Goal: Browse casually: Explore the website without a specific task or goal

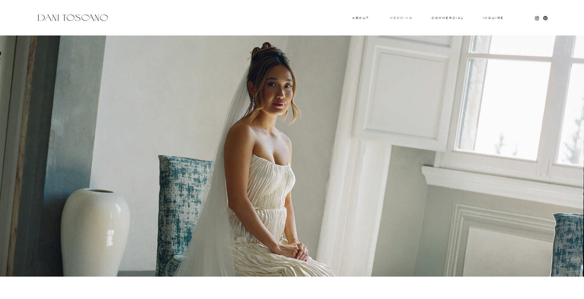
click at [404, 18] on h3 "wedding" at bounding box center [401, 18] width 22 height 2
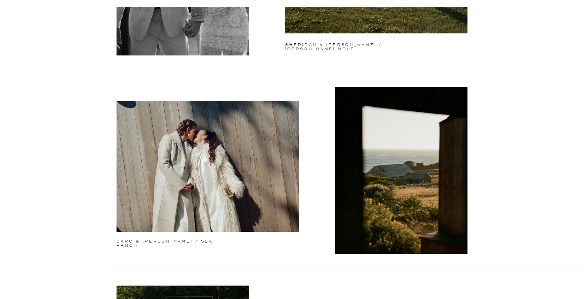
scroll to position [580, 0]
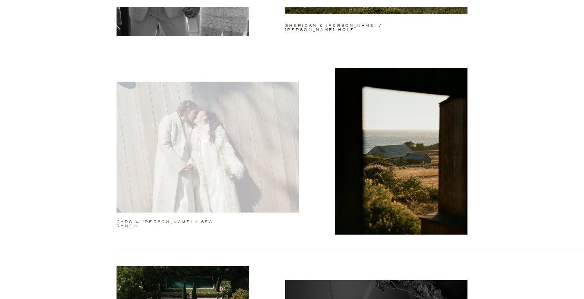
click at [245, 201] on div at bounding box center [208, 147] width 182 height 131
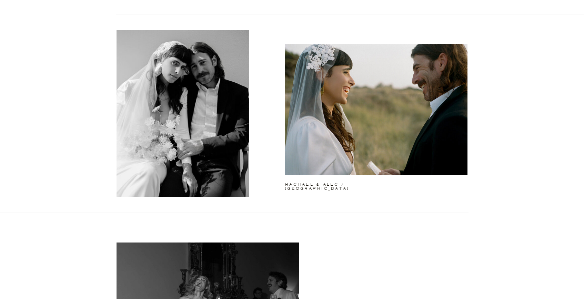
scroll to position [1625, 0]
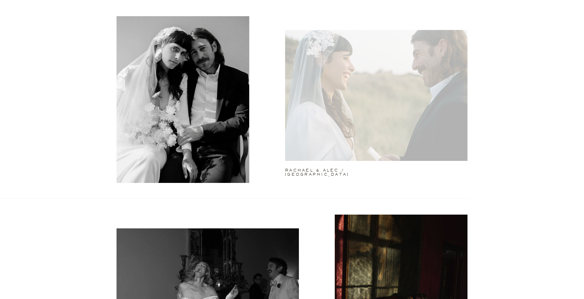
click at [323, 157] on div at bounding box center [376, 95] width 182 height 131
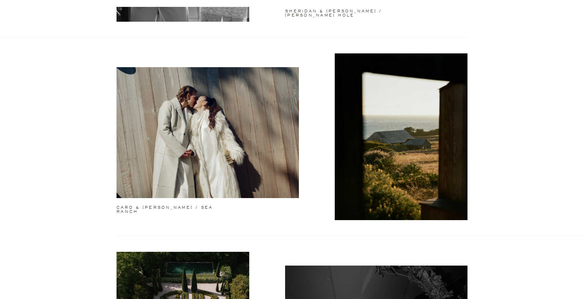
scroll to position [590, 0]
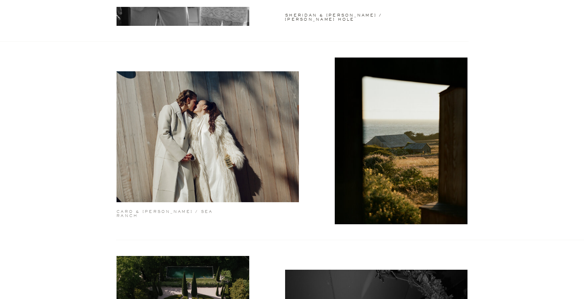
click at [176, 211] on h2 "caro & teresa / sea ranch" at bounding box center [177, 212] width 120 height 5
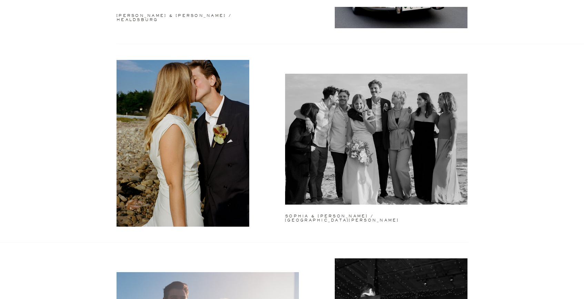
scroll to position [1211, 0]
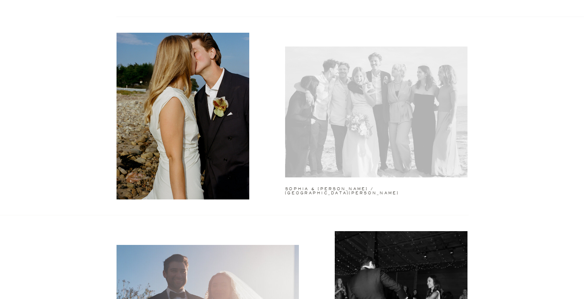
click at [328, 143] on div at bounding box center [376, 112] width 182 height 131
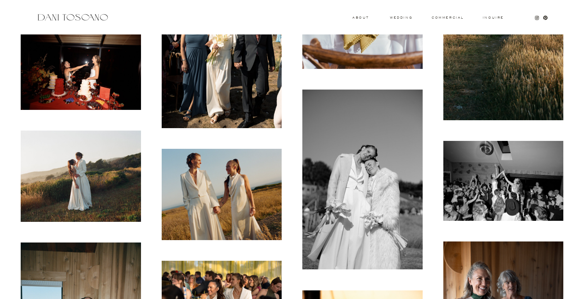
scroll to position [3599, 0]
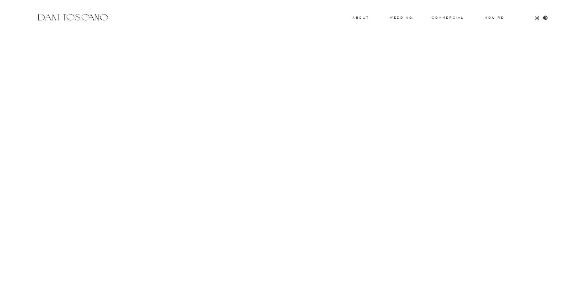
scroll to position [4073, 0]
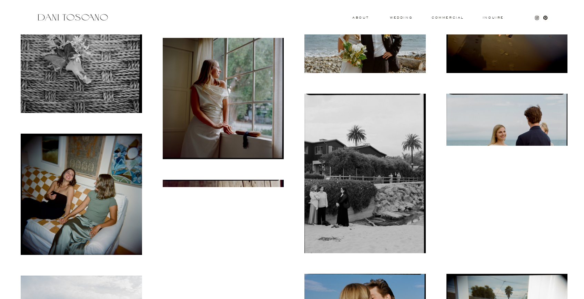
scroll to position [1392, 0]
